Goal: Book appointment/travel/reservation

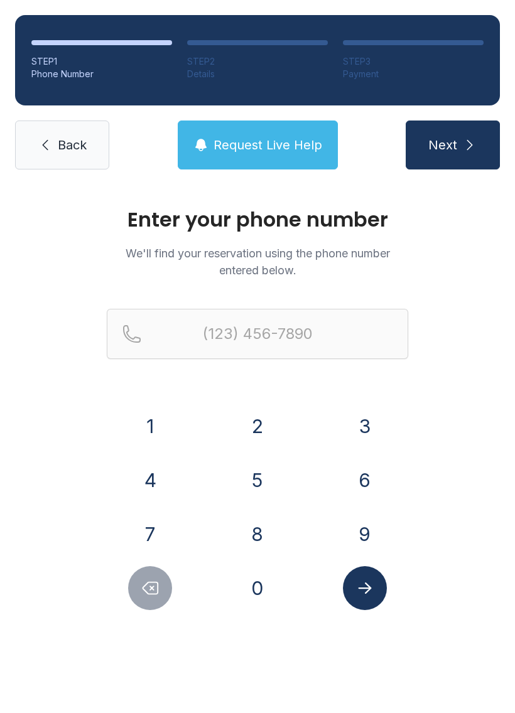
click at [148, 525] on button "7" at bounding box center [150, 534] width 44 height 44
click at [363, 485] on button "6" at bounding box center [365, 480] width 44 height 44
click at [246, 484] on button "5" at bounding box center [257, 480] width 44 height 44
click at [259, 421] on button "2" at bounding box center [257, 426] width 44 height 44
click at [151, 522] on button "7" at bounding box center [150, 534] width 44 height 44
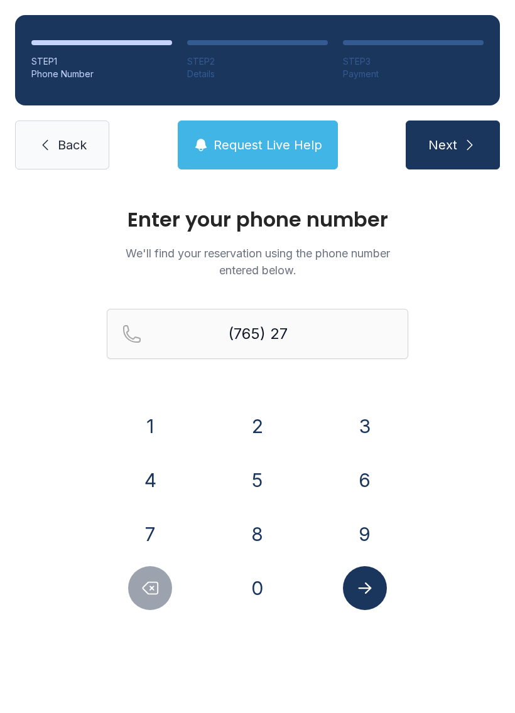
click at [161, 432] on button "1" at bounding box center [150, 426] width 44 height 44
click at [357, 426] on button "3" at bounding box center [365, 426] width 44 height 44
click at [166, 459] on div "4" at bounding box center [150, 480] width 87 height 44
click at [144, 477] on button "4" at bounding box center [150, 480] width 44 height 44
click at [352, 528] on button "9" at bounding box center [365, 534] width 44 height 44
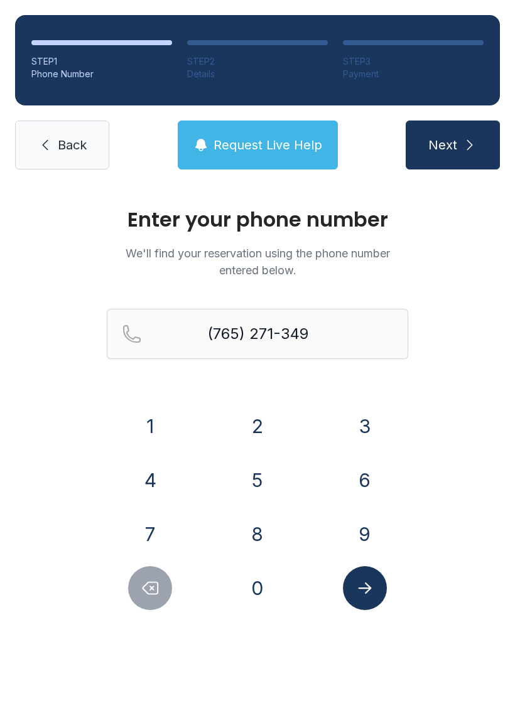
click at [147, 525] on button "7" at bounding box center [150, 534] width 44 height 44
type input "[PHONE_NUMBER]"
click at [390, 608] on div at bounding box center [364, 588] width 87 height 44
click at [368, 579] on icon "Submit lookup form" at bounding box center [364, 588] width 19 height 19
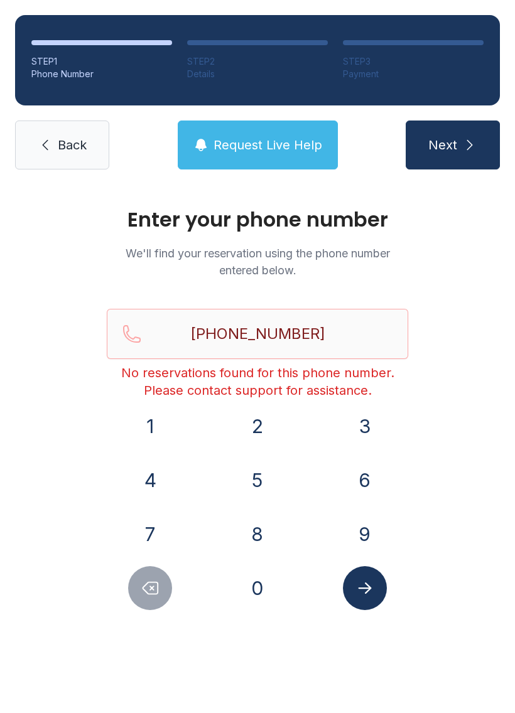
click at [456, 143] on span "Next" at bounding box center [442, 145] width 29 height 18
click at [42, 151] on icon at bounding box center [45, 144] width 15 height 15
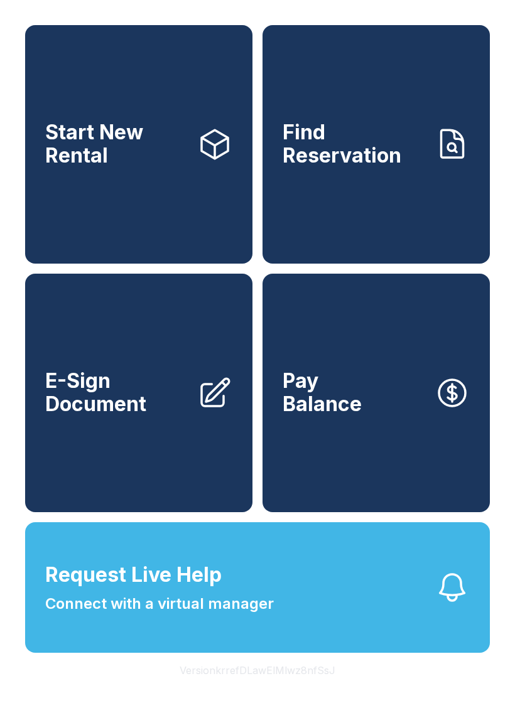
click at [199, 210] on link "Start New Rental" at bounding box center [138, 144] width 227 height 239
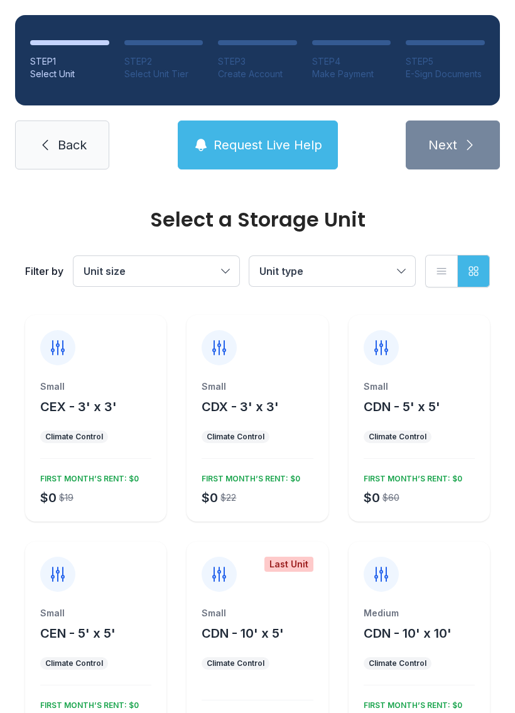
click at [198, 278] on span "Unit size" at bounding box center [149, 271] width 133 height 15
click at [144, 415] on span "Extra Large" at bounding box center [138, 410] width 55 height 15
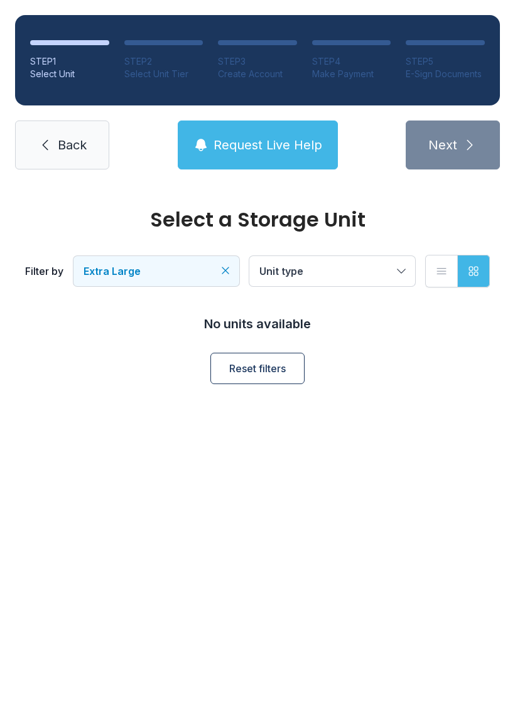
click at [219, 281] on button "Extra Large" at bounding box center [156, 271] width 166 height 30
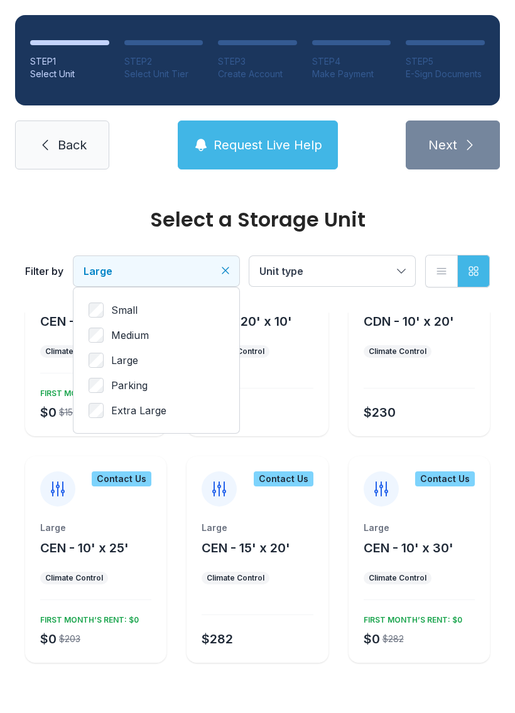
scroll to position [110, 0]
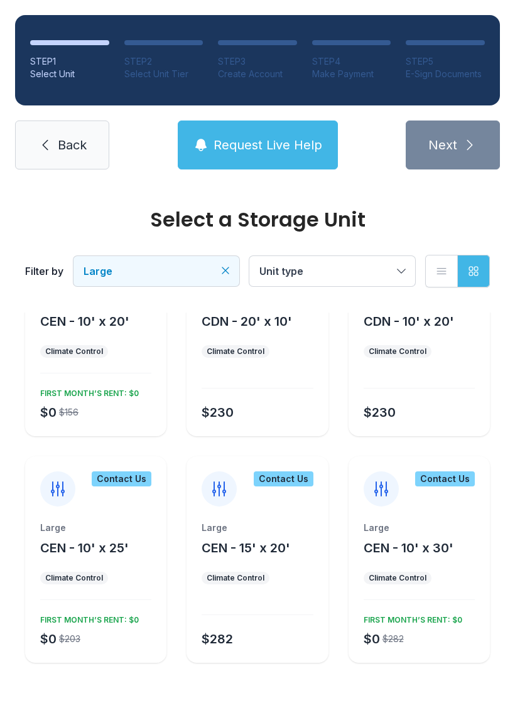
click at [137, 610] on div "$0 $203 FIRST MONTH’S RENT: $0" at bounding box center [93, 629] width 116 height 38
click at [114, 656] on div "Select a Storage Unit Filter by Large Unit type List view Grid view Large CEN -…" at bounding box center [257, 406] width 515 height 614
click at [97, 522] on div "Large" at bounding box center [95, 528] width 111 height 13
click at [50, 522] on div "Large CEN - 10' x 25'" at bounding box center [95, 539] width 111 height 35
click at [117, 384] on div "$0 $156 FIRST MONTH’S RENT: $0" at bounding box center [93, 403] width 116 height 38
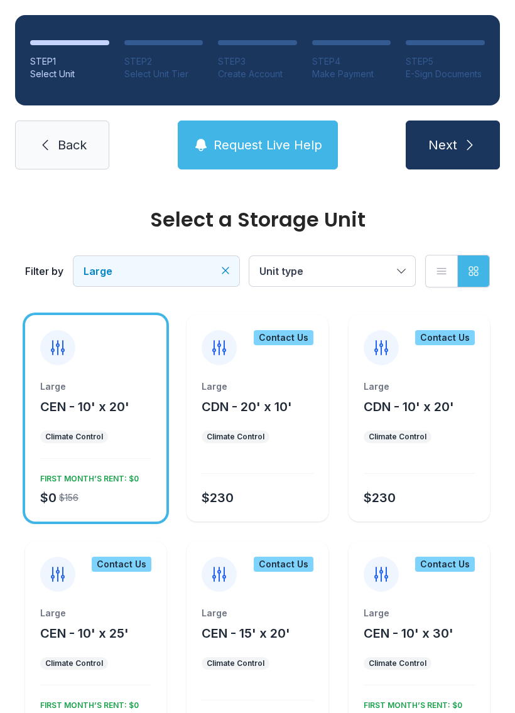
scroll to position [0, 0]
click at [67, 347] on icon at bounding box center [58, 348] width 20 height 20
click at [50, 347] on icon at bounding box center [58, 348] width 20 height 20
click at [449, 142] on span "Next" at bounding box center [442, 145] width 29 height 18
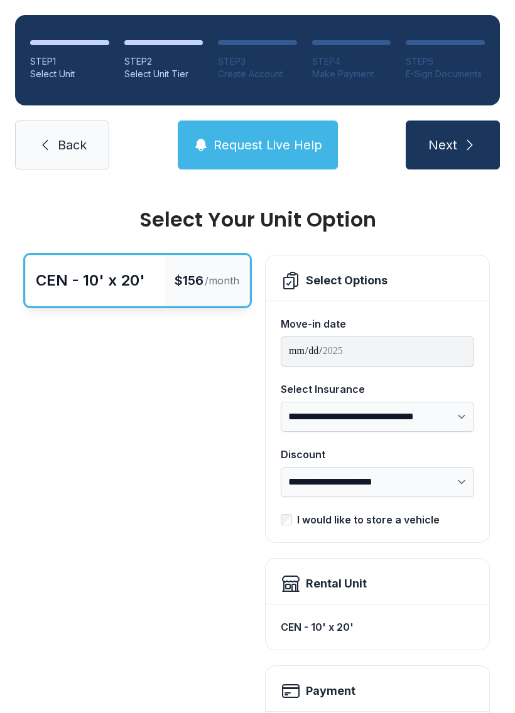
click at [73, 139] on span "Back" at bounding box center [72, 145] width 29 height 18
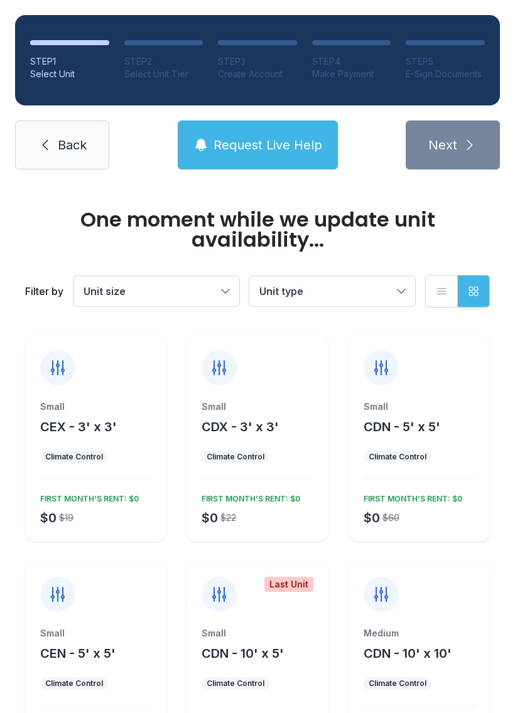
click at [68, 143] on span "Back" at bounding box center [72, 145] width 29 height 18
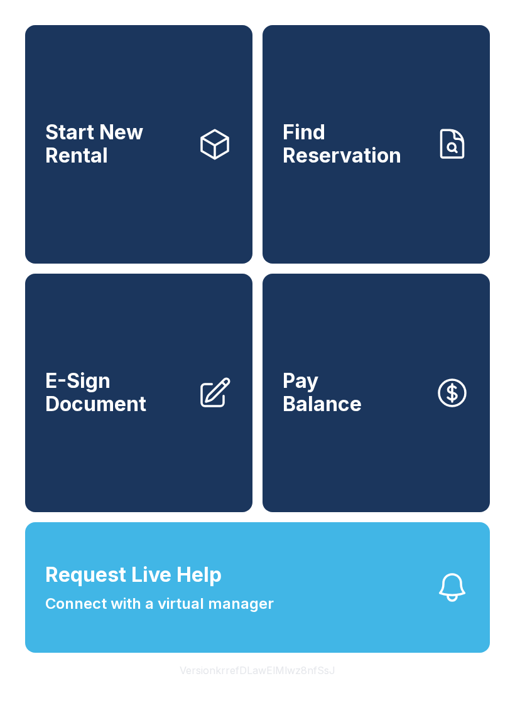
click at [417, 195] on link "Find Reservation" at bounding box center [375, 144] width 227 height 239
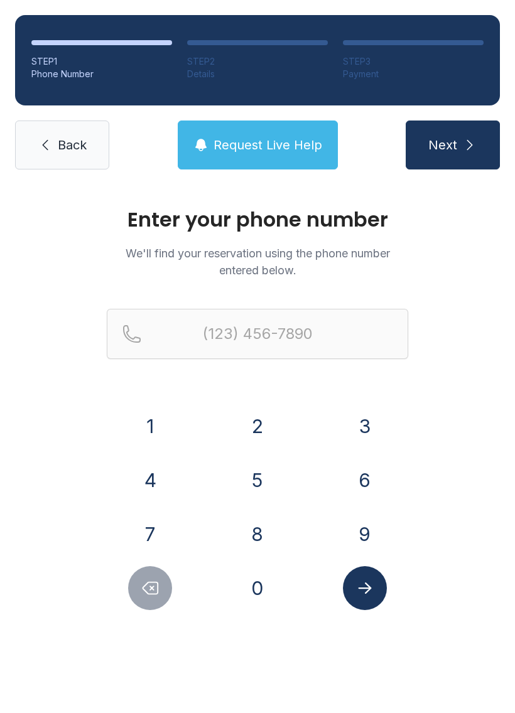
click at [154, 534] on button "7" at bounding box center [150, 534] width 44 height 44
click at [351, 465] on button "6" at bounding box center [365, 480] width 44 height 44
click at [250, 480] on button "5" at bounding box center [257, 480] width 44 height 44
click at [267, 420] on button "2" at bounding box center [257, 426] width 44 height 44
click at [156, 531] on button "7" at bounding box center [150, 534] width 44 height 44
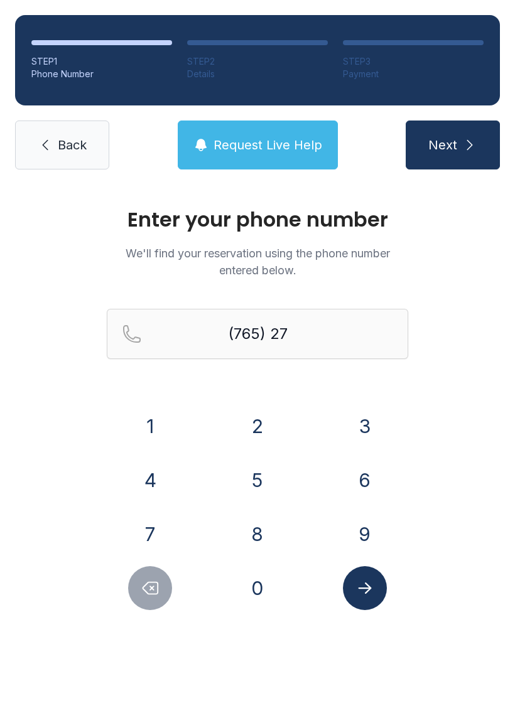
click at [180, 423] on div "1" at bounding box center [150, 426] width 87 height 44
click at [159, 416] on button "1" at bounding box center [150, 426] width 44 height 44
click at [357, 410] on button "3" at bounding box center [365, 426] width 44 height 44
click at [151, 446] on button "1" at bounding box center [150, 426] width 44 height 44
click at [150, 591] on icon "Delete number" at bounding box center [150, 588] width 19 height 19
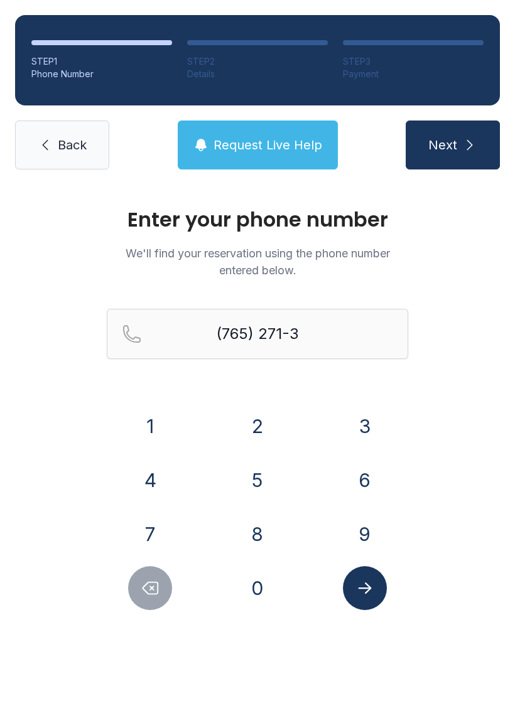
click at [156, 471] on button "4" at bounding box center [150, 480] width 44 height 44
click at [375, 538] on button "9" at bounding box center [365, 534] width 44 height 44
click at [134, 520] on button "7" at bounding box center [150, 534] width 44 height 44
type input "[PHONE_NUMBER]"
click at [366, 583] on icon "Submit lookup form" at bounding box center [364, 588] width 13 height 11
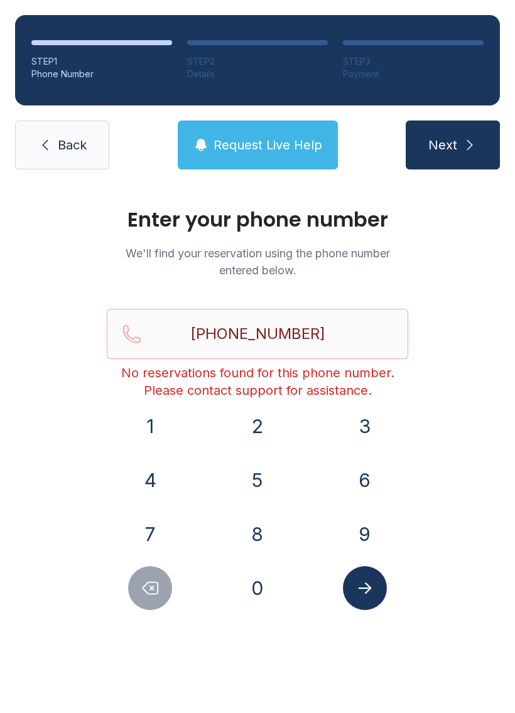
click at [302, 151] on span "Request Live Help" at bounding box center [267, 145] width 109 height 18
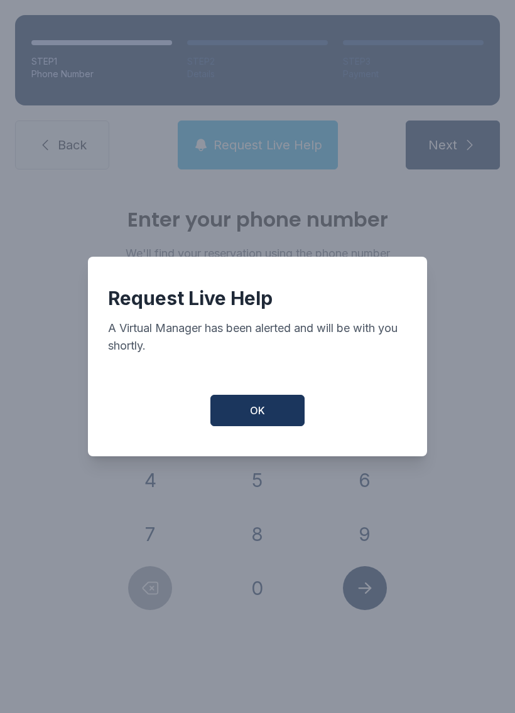
click at [284, 417] on button "OK" at bounding box center [257, 410] width 94 height 31
